Goal: Information Seeking & Learning: Find contact information

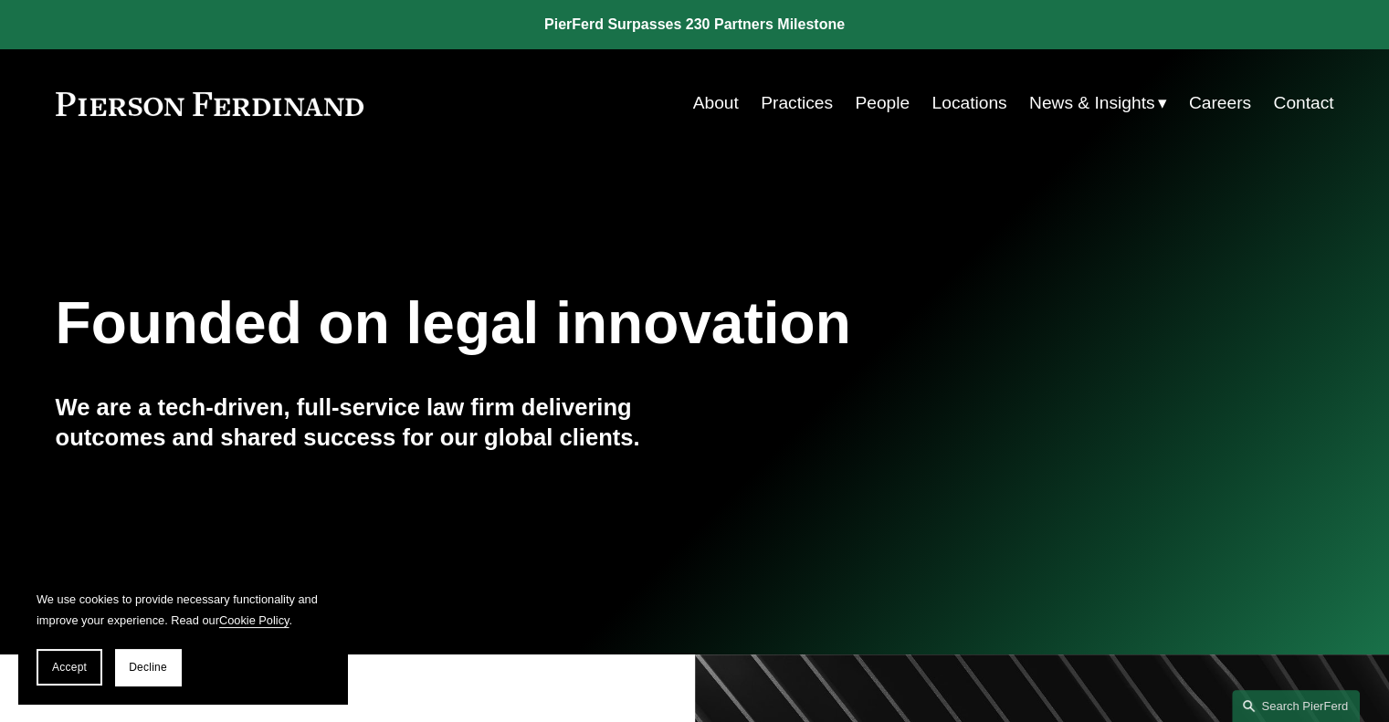
click at [898, 106] on link "People" at bounding box center [882, 103] width 55 height 35
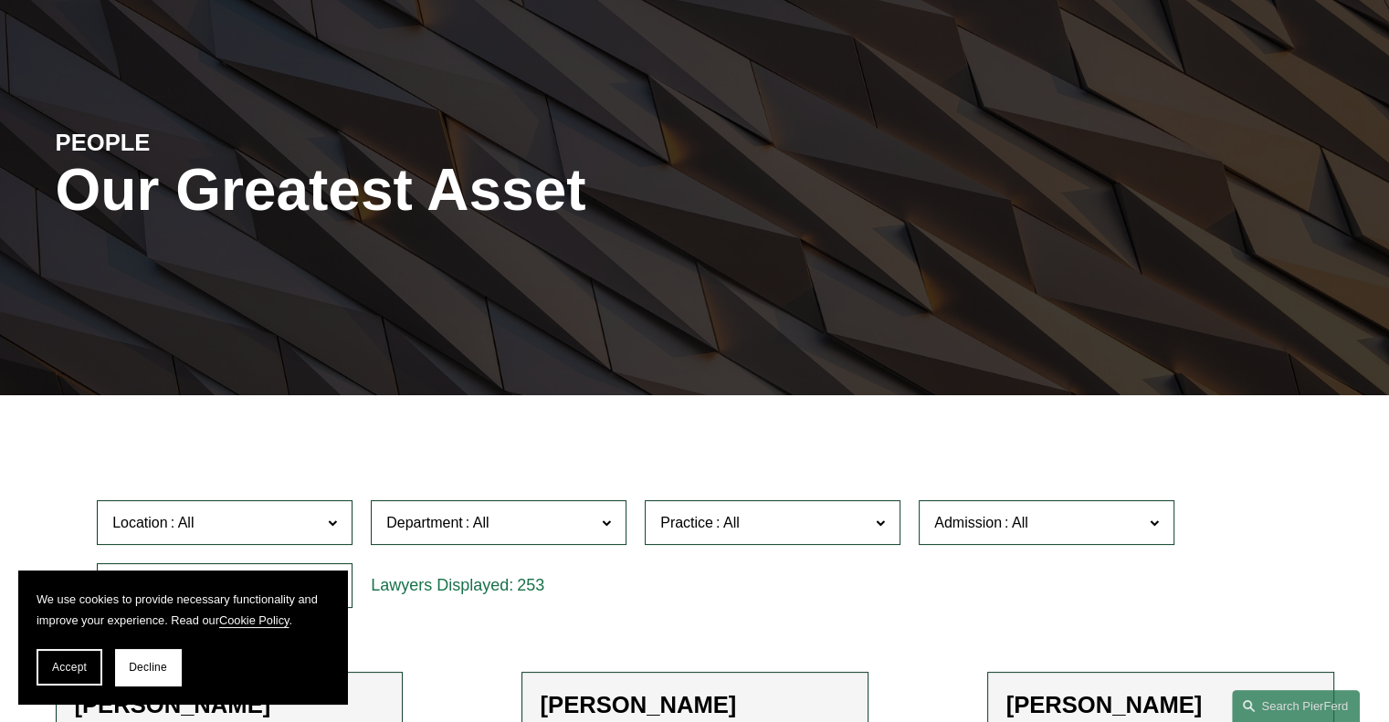
scroll to position [183, 0]
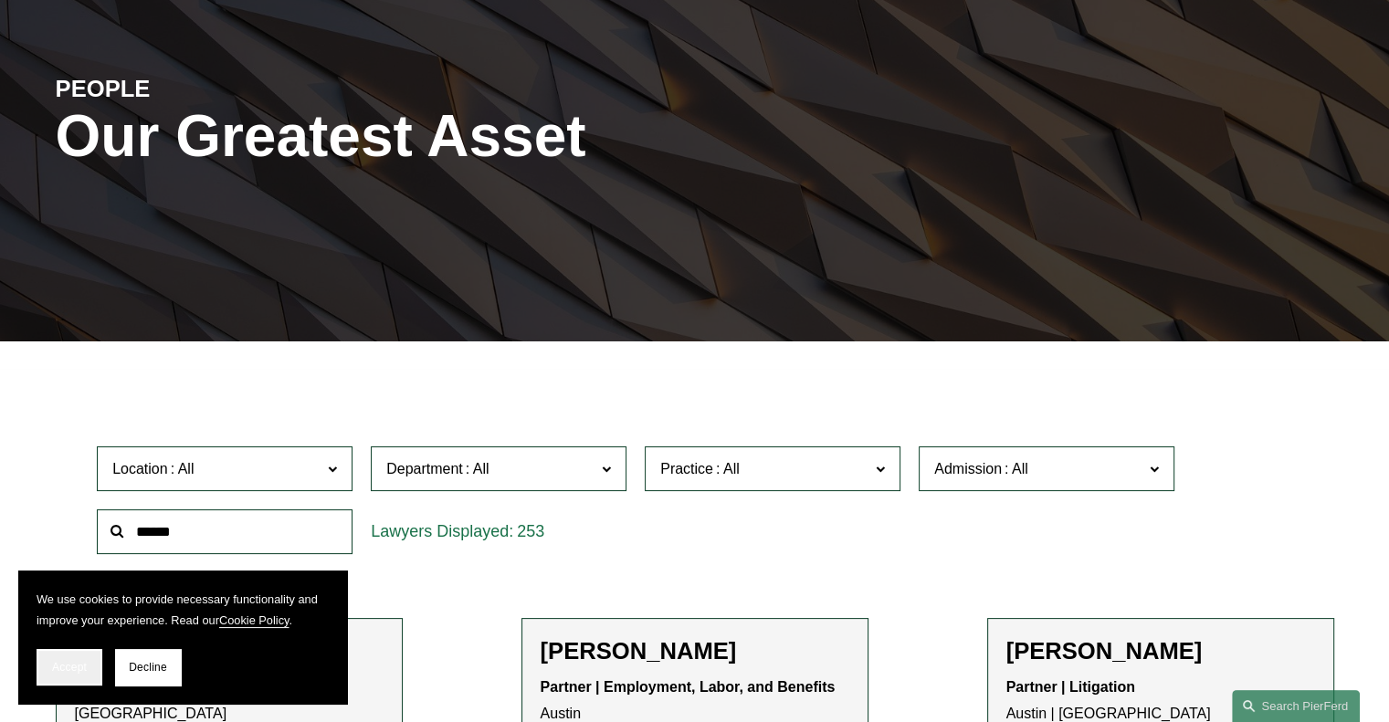
click at [73, 661] on button "Accept" at bounding box center [70, 667] width 66 height 37
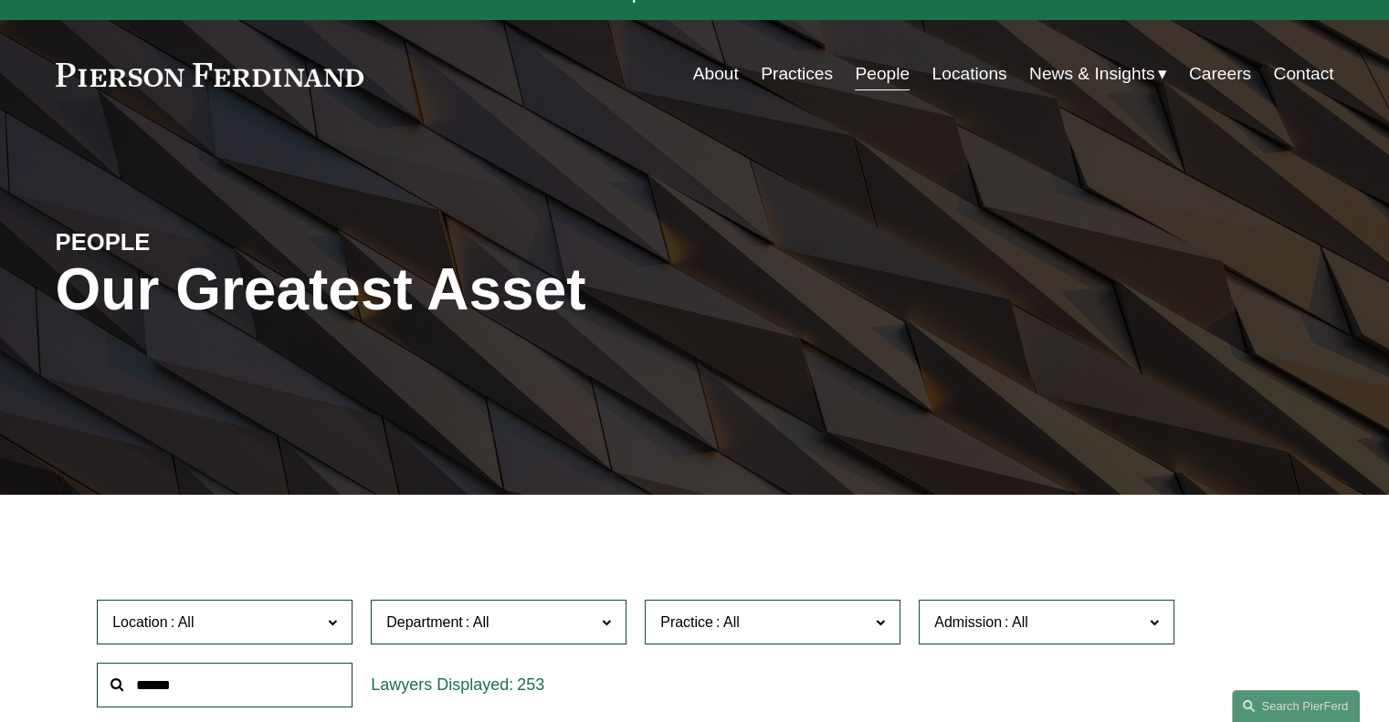
scroll to position [0, 0]
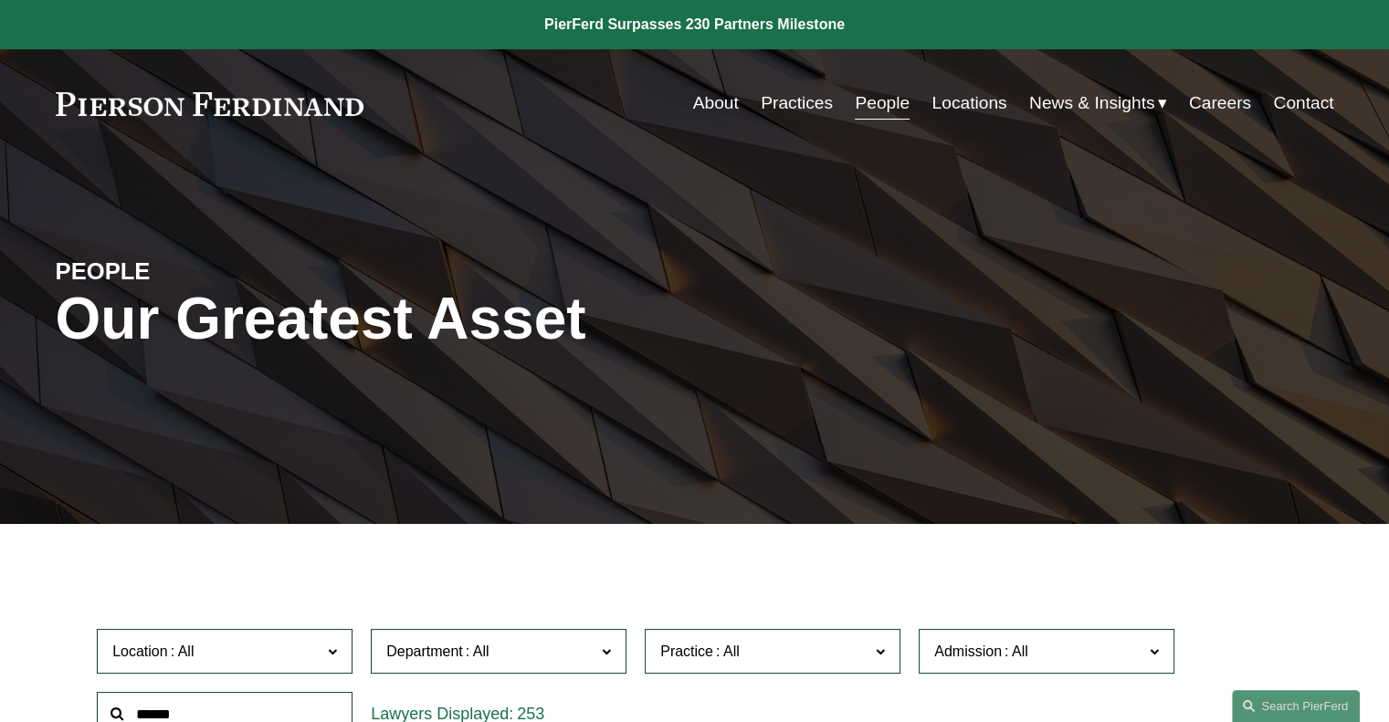
click at [778, 105] on link "Practices" at bounding box center [797, 103] width 72 height 35
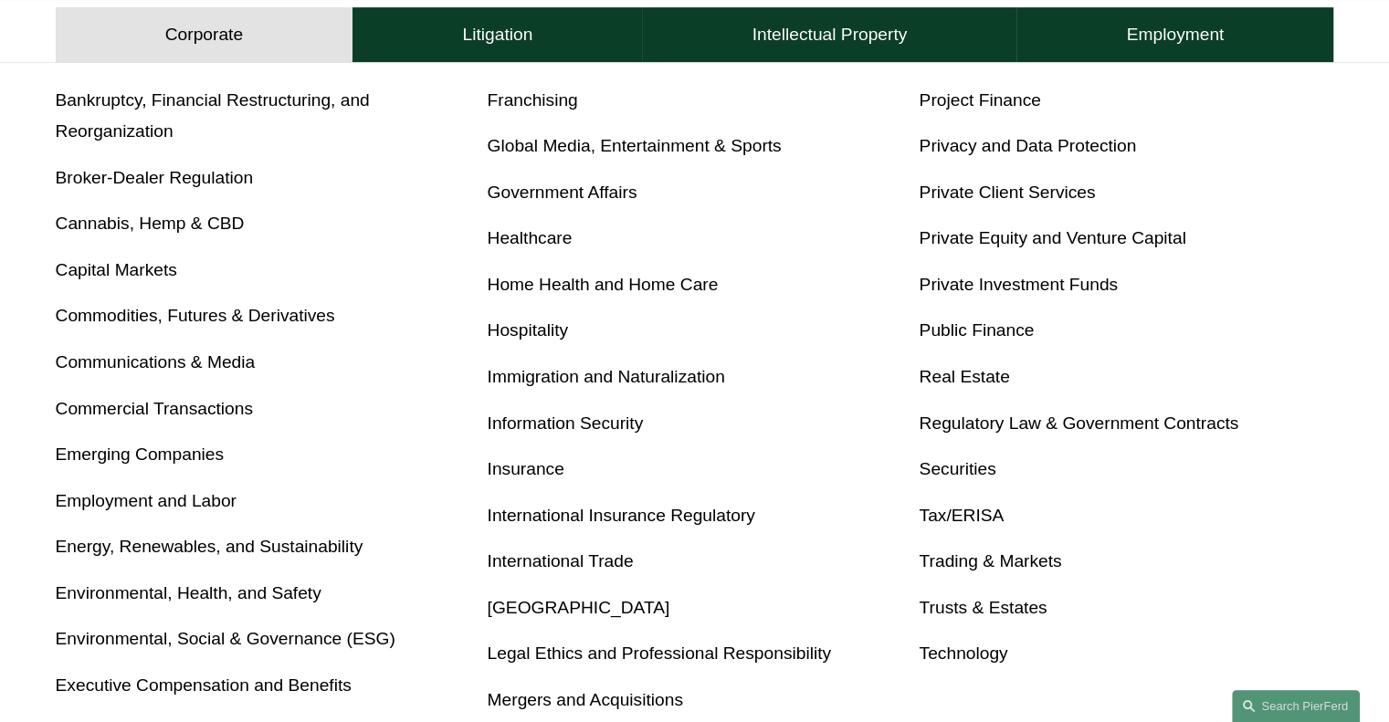
scroll to position [730, 0]
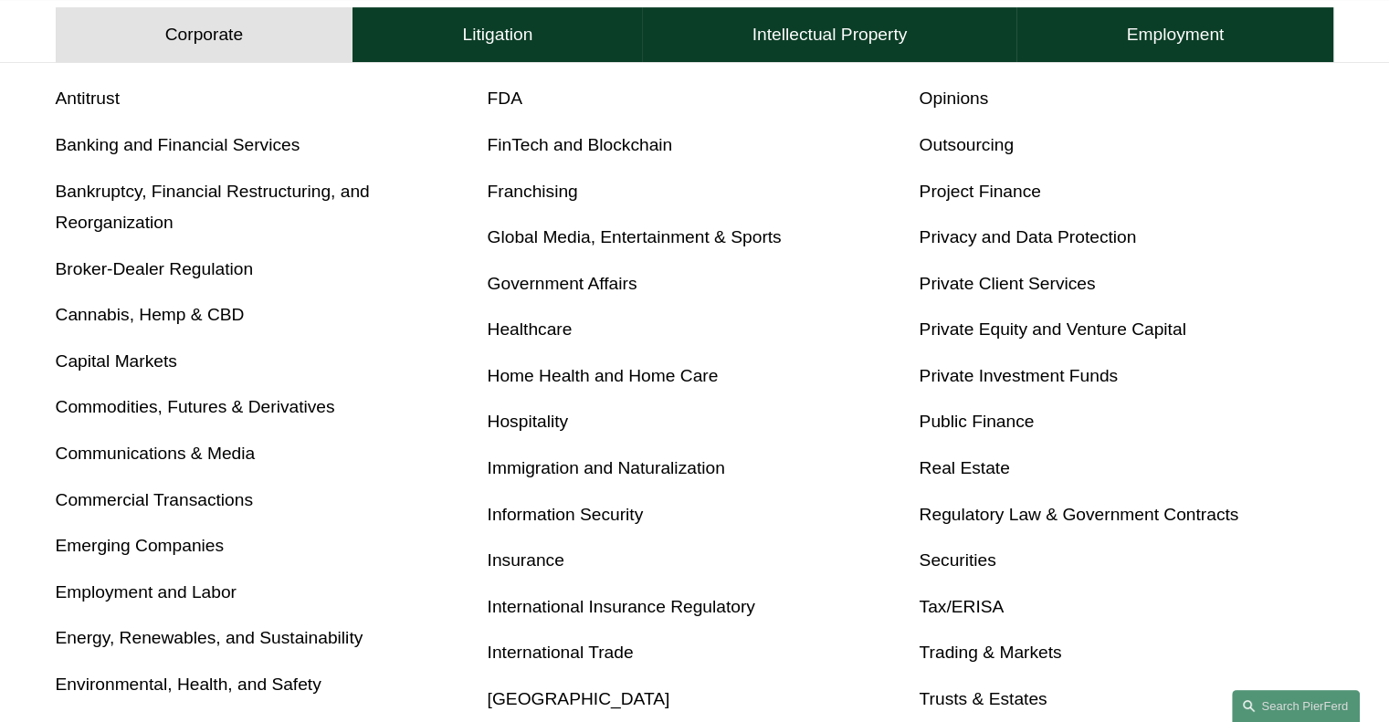
click at [208, 507] on link "Commercial Transactions" at bounding box center [154, 499] width 197 height 19
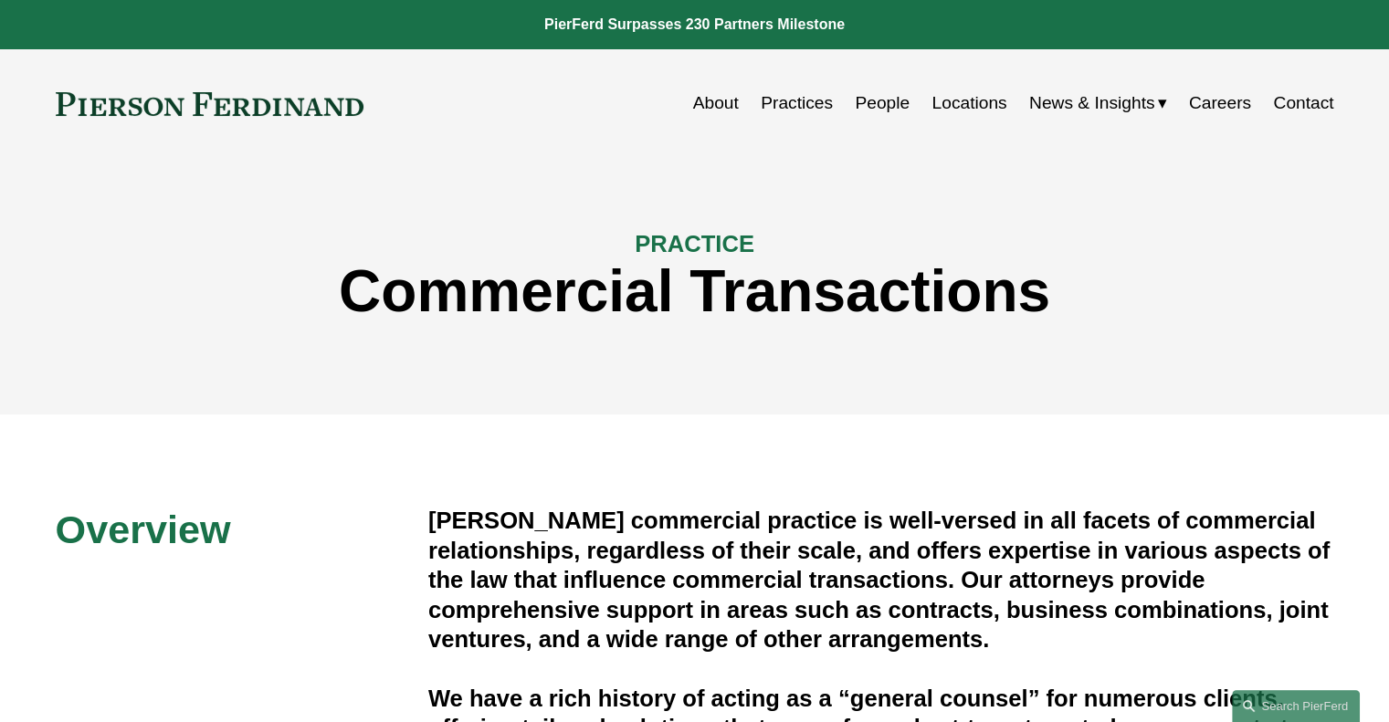
click at [877, 105] on link "People" at bounding box center [882, 103] width 55 height 35
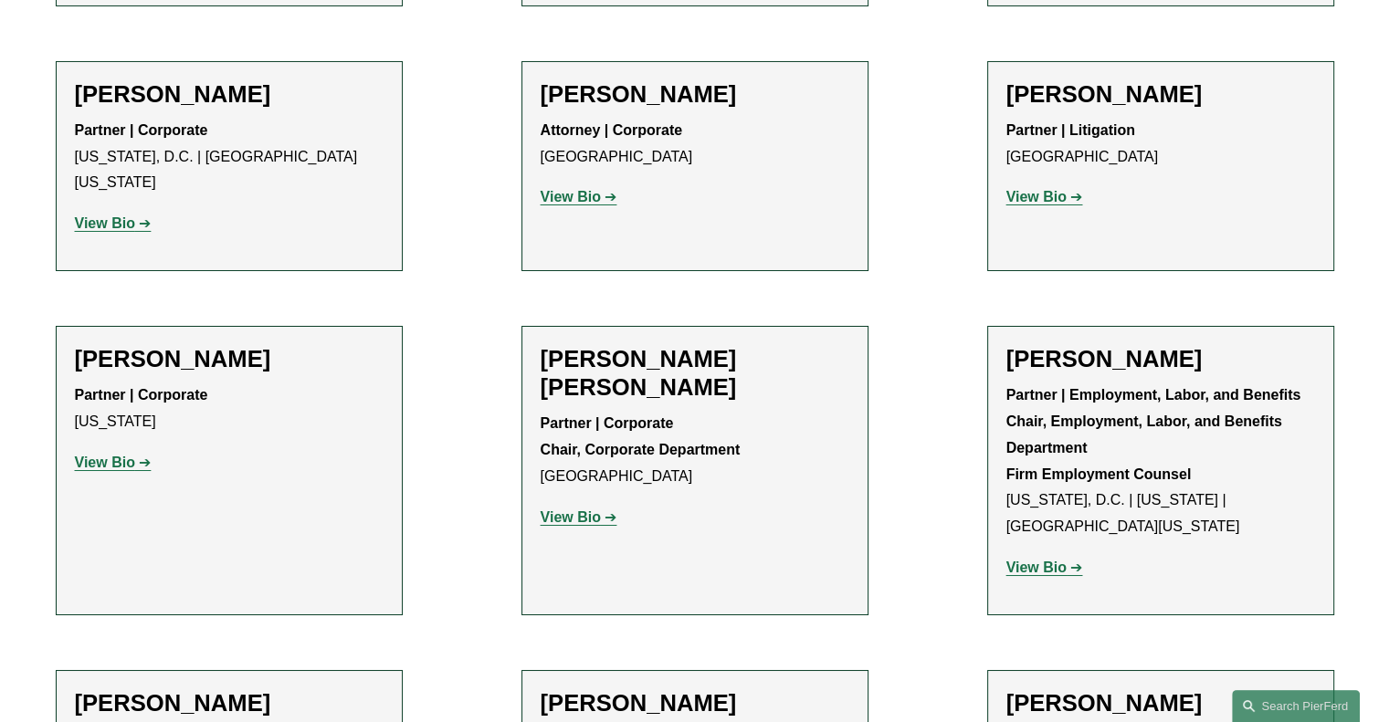
scroll to position [6574, 0]
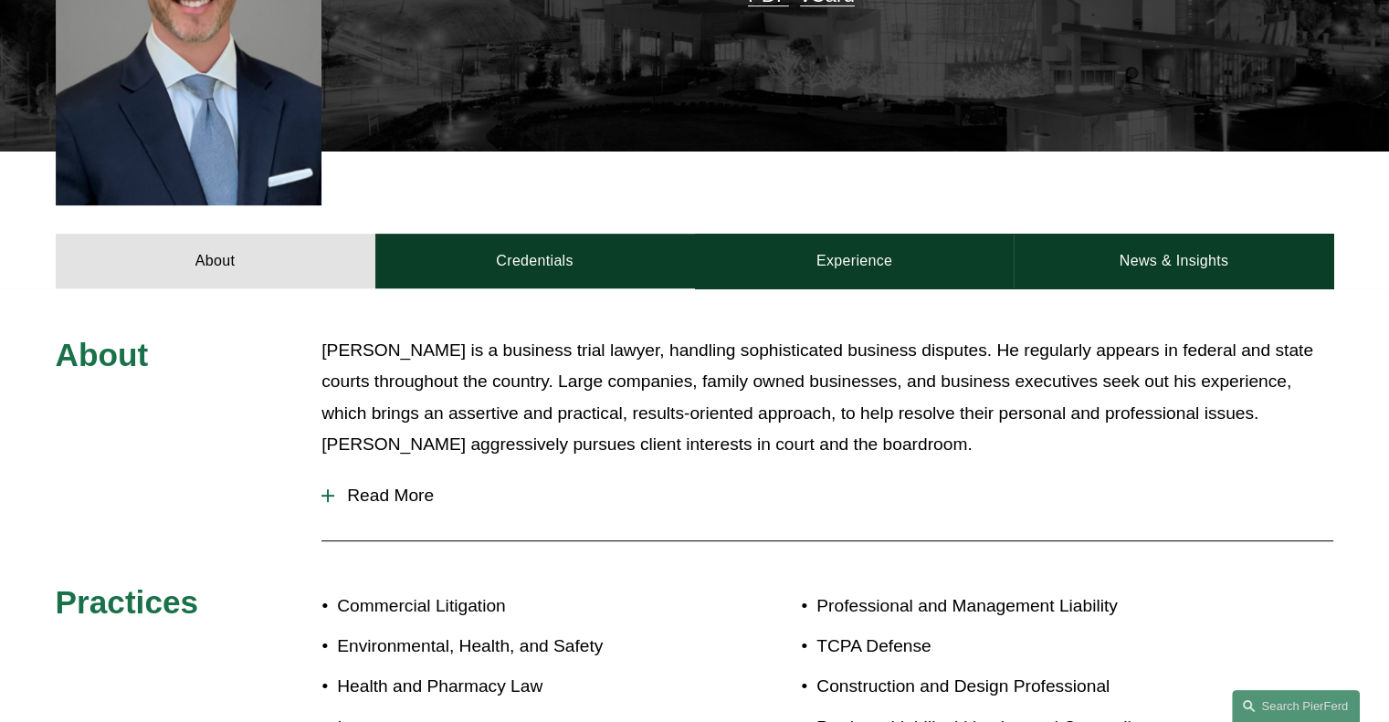
scroll to position [730, 0]
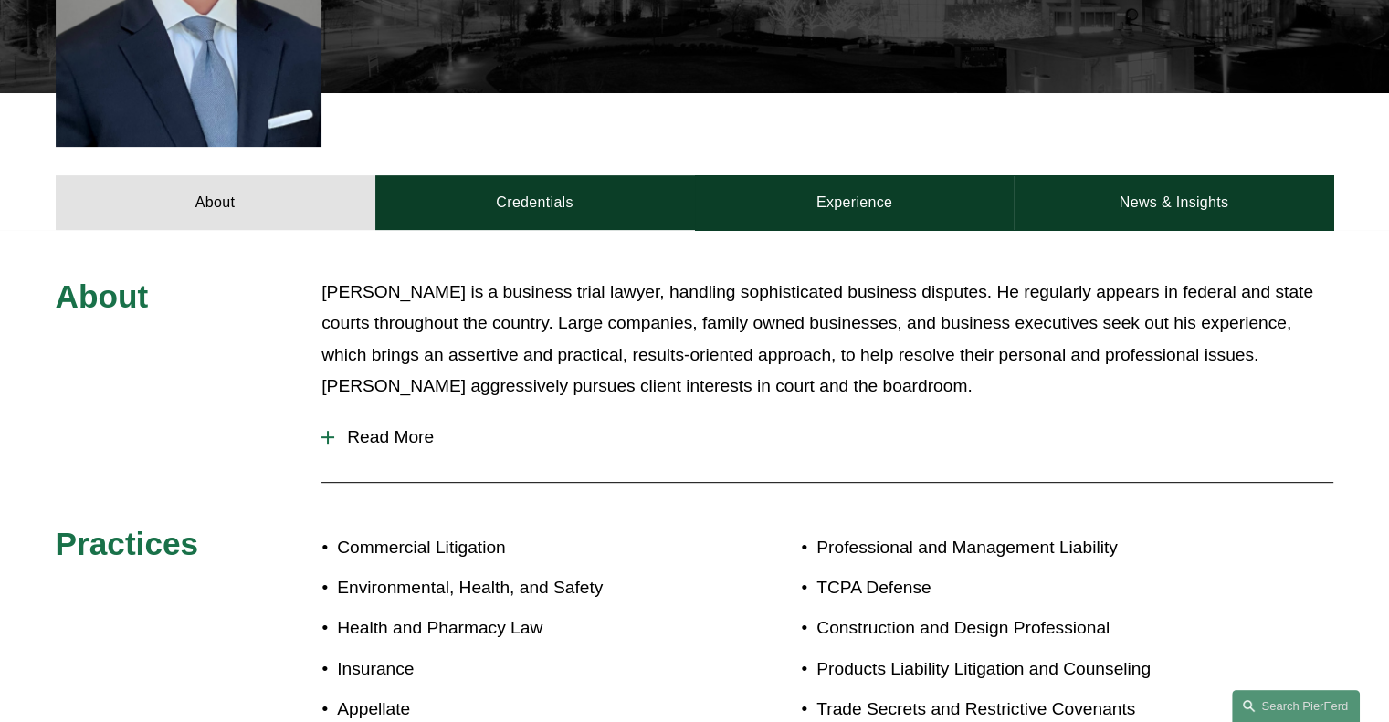
click at [676, 654] on p "Insurance" at bounding box center [515, 670] width 357 height 32
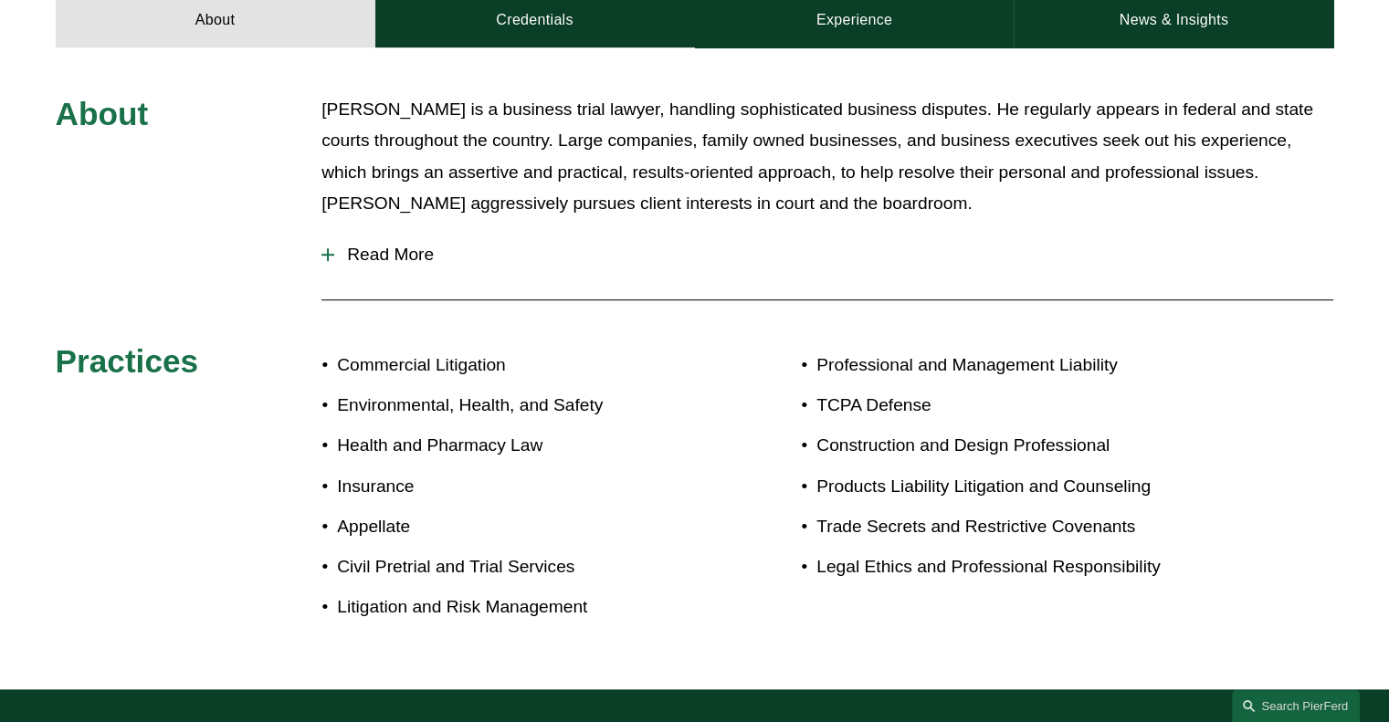
scroll to position [1004, 0]
